Goal: Register for event/course

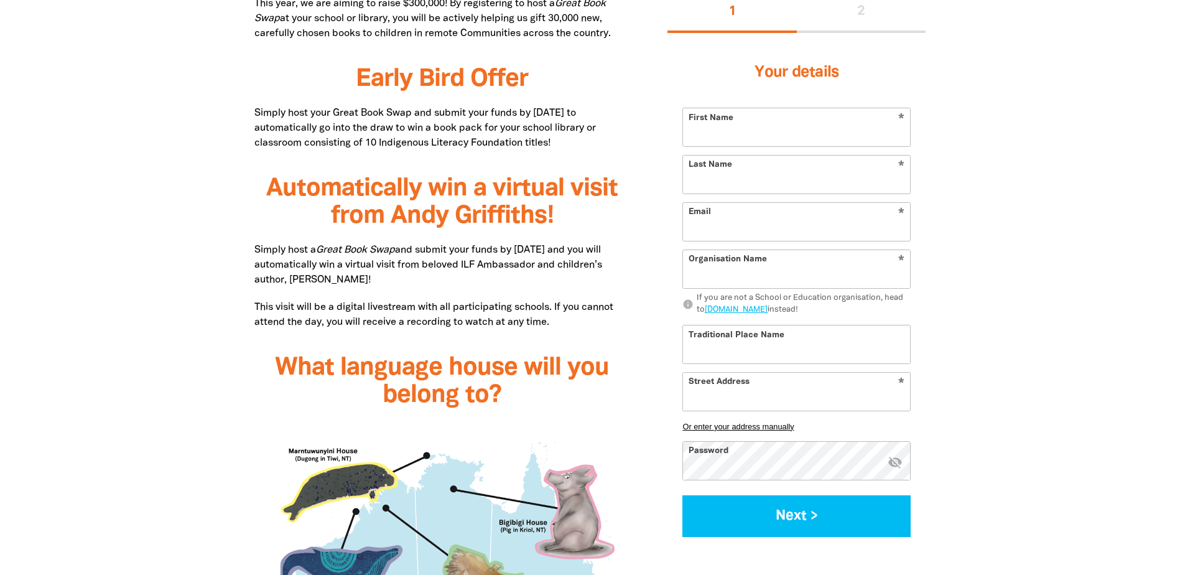
scroll to position [809, 0]
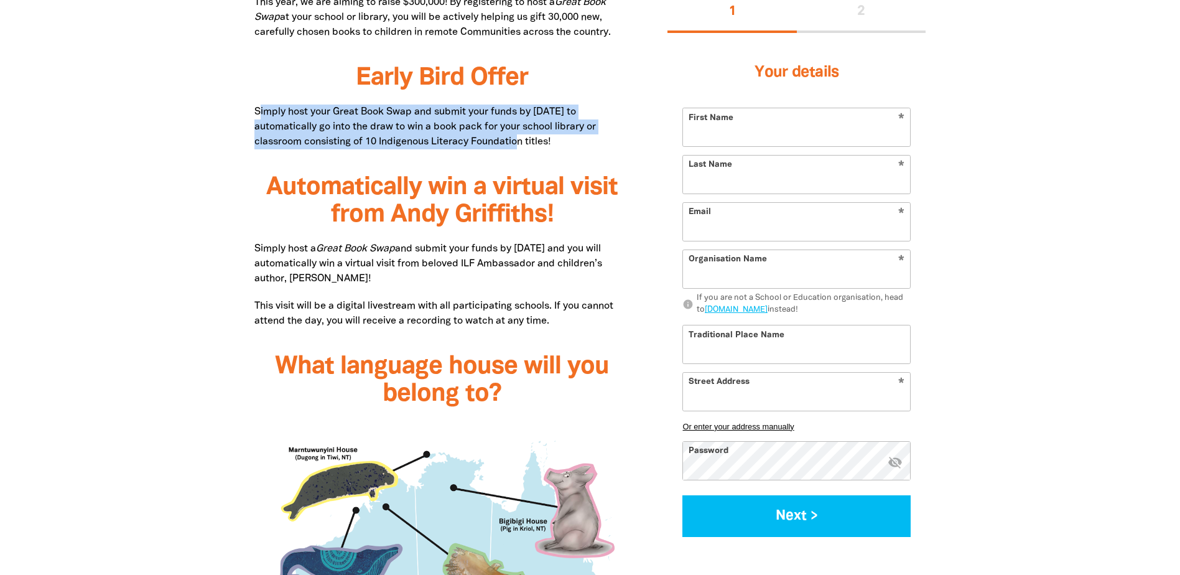
drag, startPoint x: 261, startPoint y: 105, endPoint x: 491, endPoint y: 138, distance: 232.0
click at [491, 138] on p "Simply host your Great Book Swap and submit your funds by 30 June 2025 to autom…" at bounding box center [442, 127] width 376 height 45
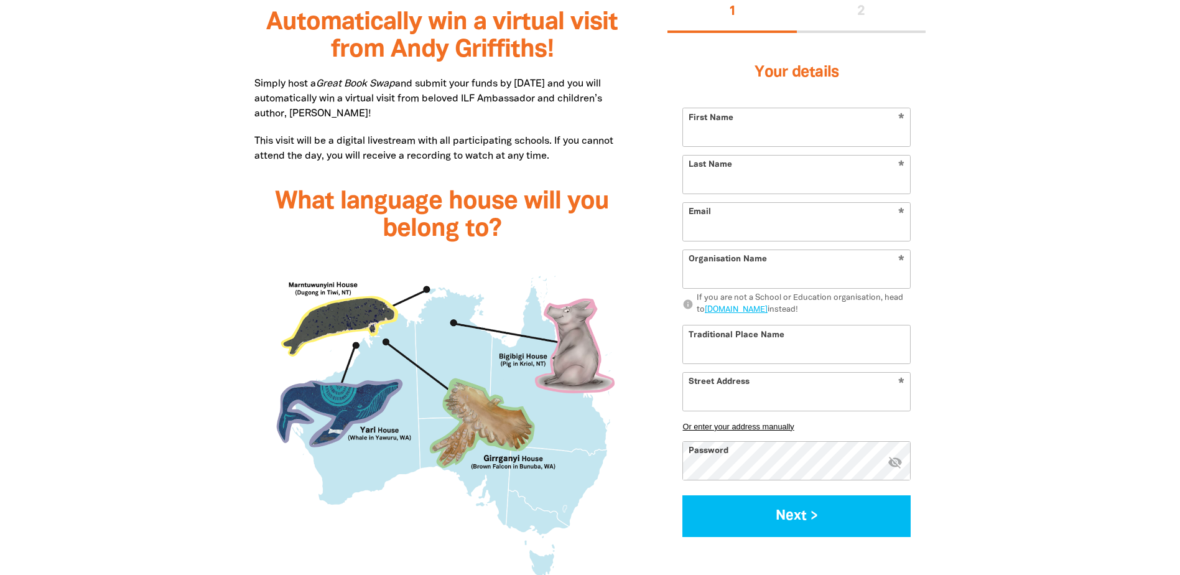
scroll to position [995, 0]
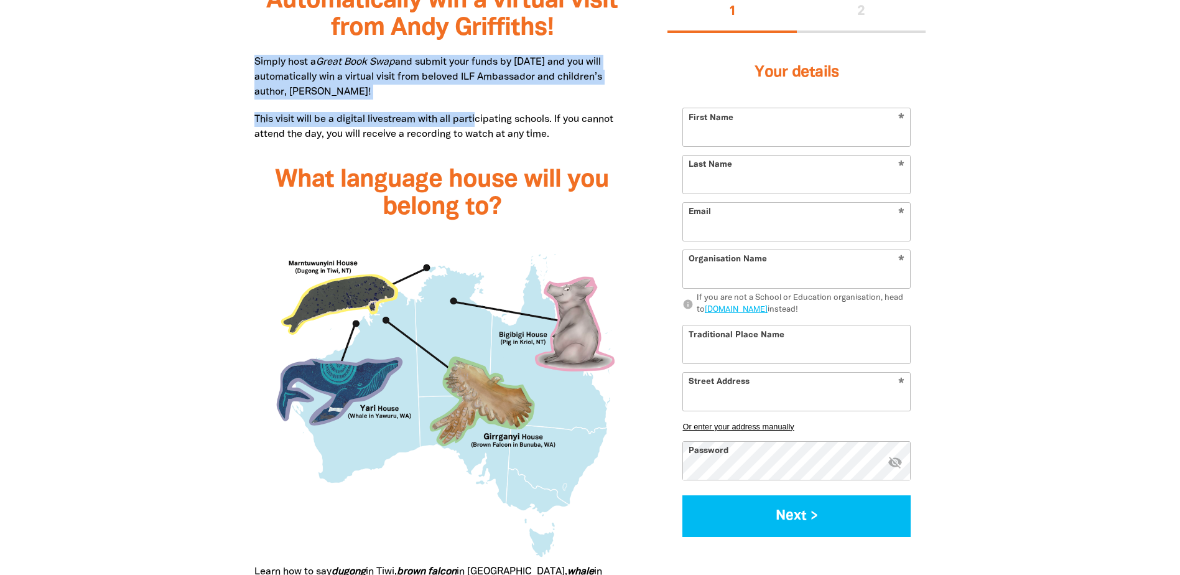
drag, startPoint x: 254, startPoint y: 62, endPoint x: 477, endPoint y: 116, distance: 228.5
click at [477, 116] on div "What is the Great Book Swap? The Great Book Swap is a fantastic way to celebrat…" at bounding box center [442, 344] width 376 height 1354
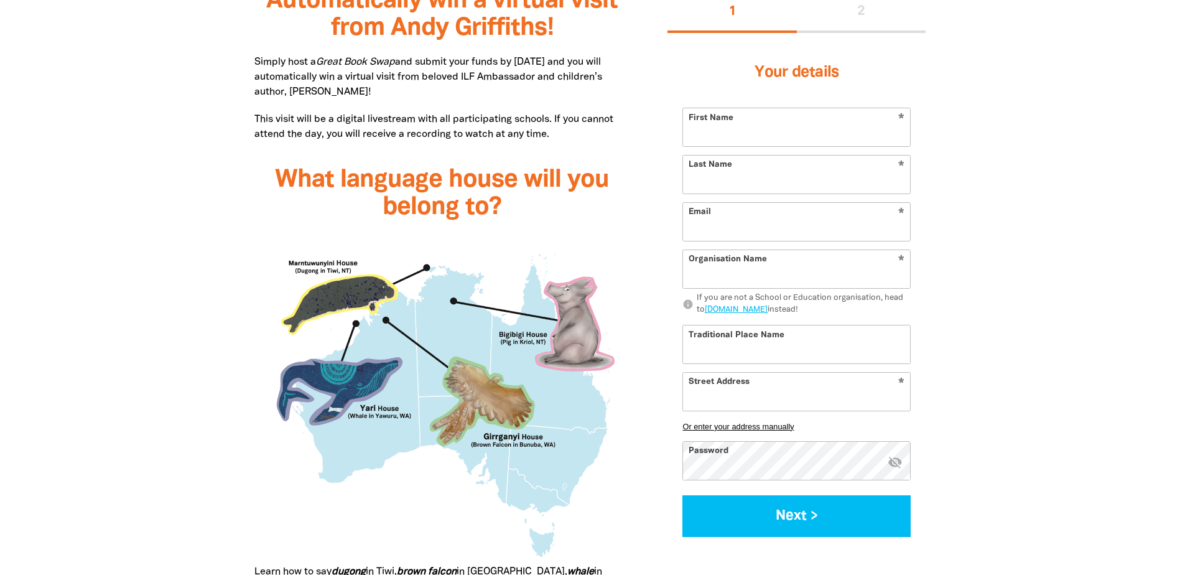
drag, startPoint x: 477, startPoint y: 116, endPoint x: 483, endPoint y: 115, distance: 6.3
click at [483, 115] on p "This visit will be a digital livestream with all participating schools. If you …" at bounding box center [442, 127] width 376 height 30
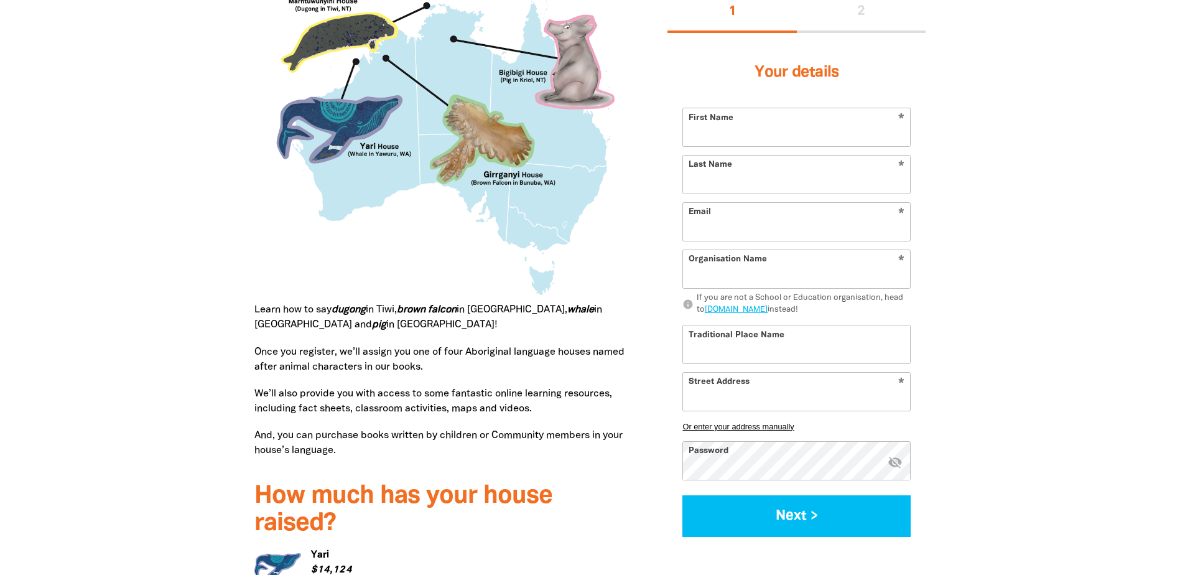
scroll to position [1244, 0]
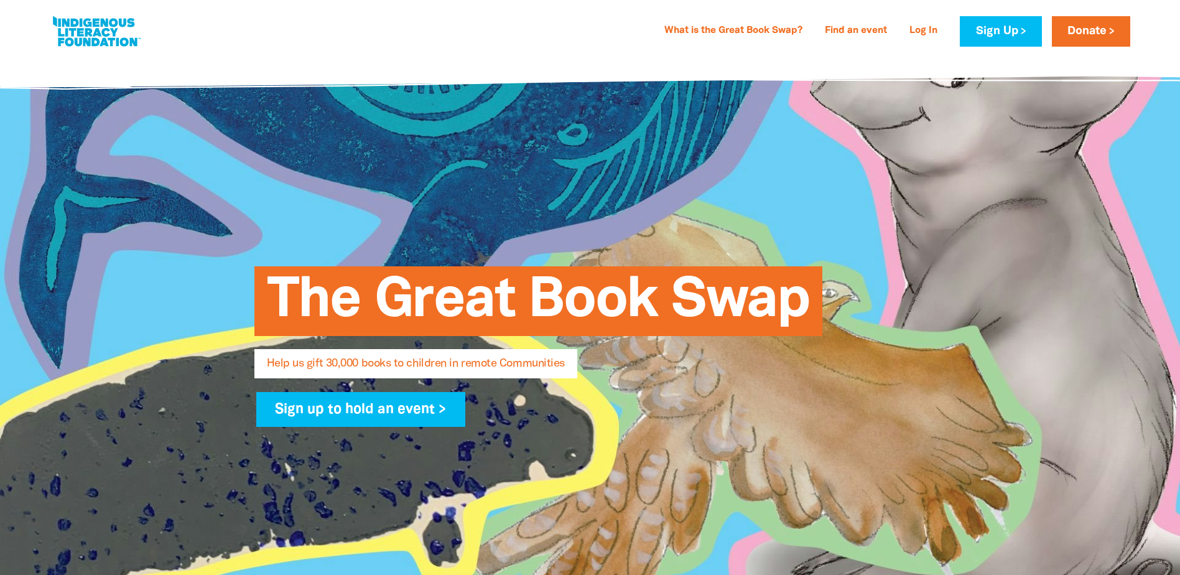
select select "AU"
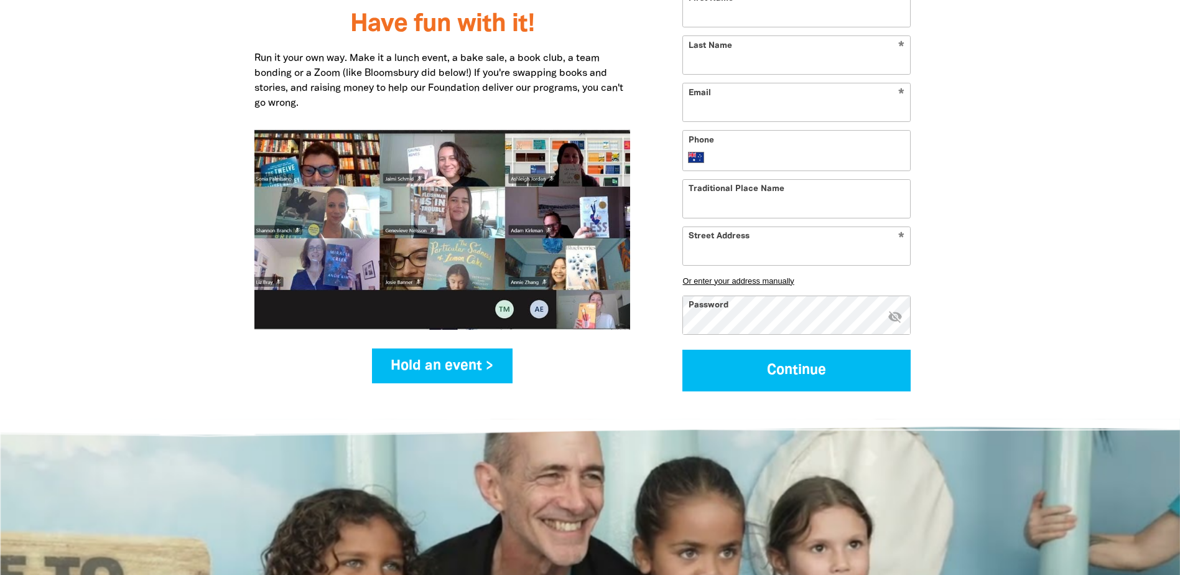
scroll to position [1431, 0]
